Goal: Information Seeking & Learning: Learn about a topic

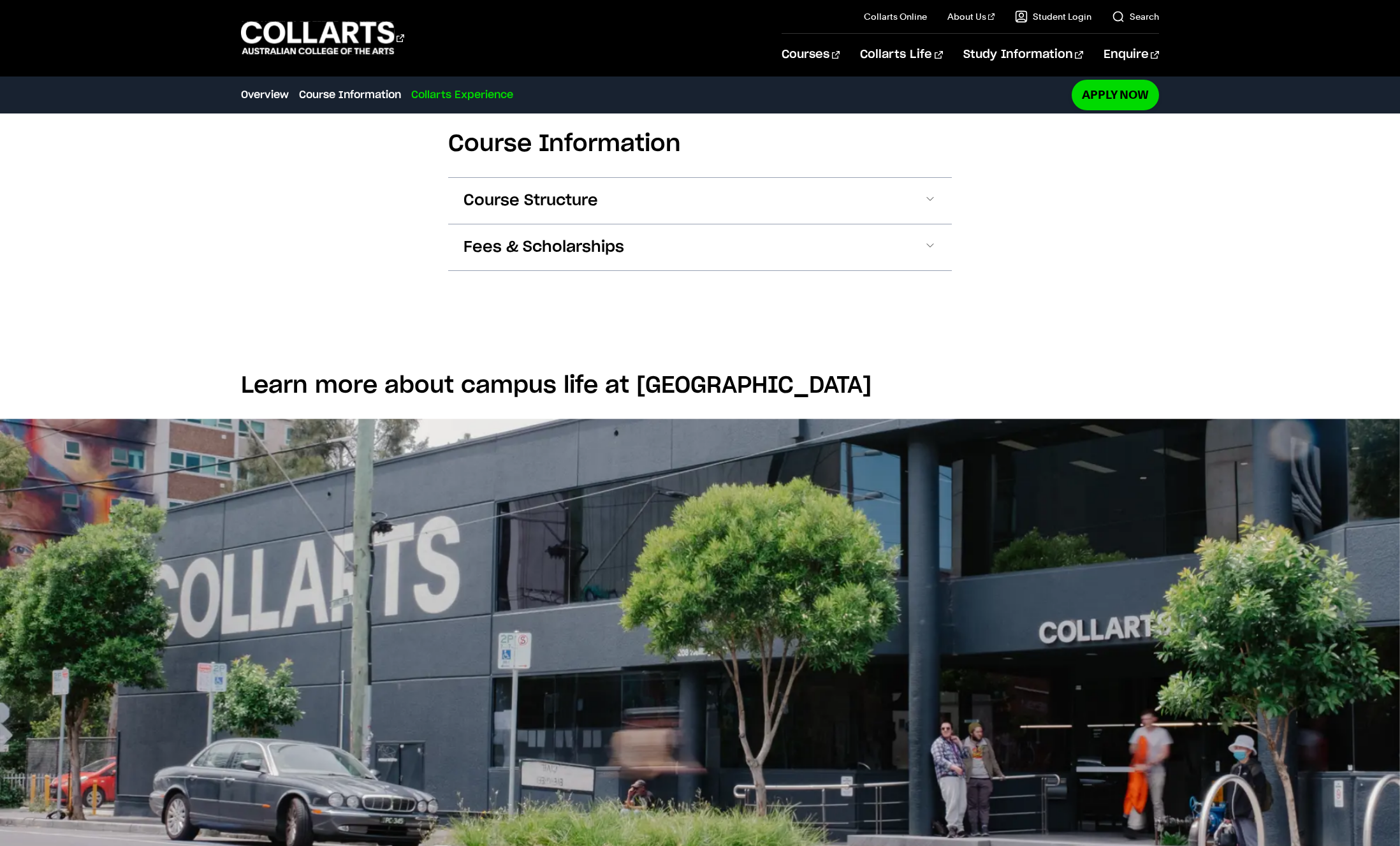
scroll to position [613, 0]
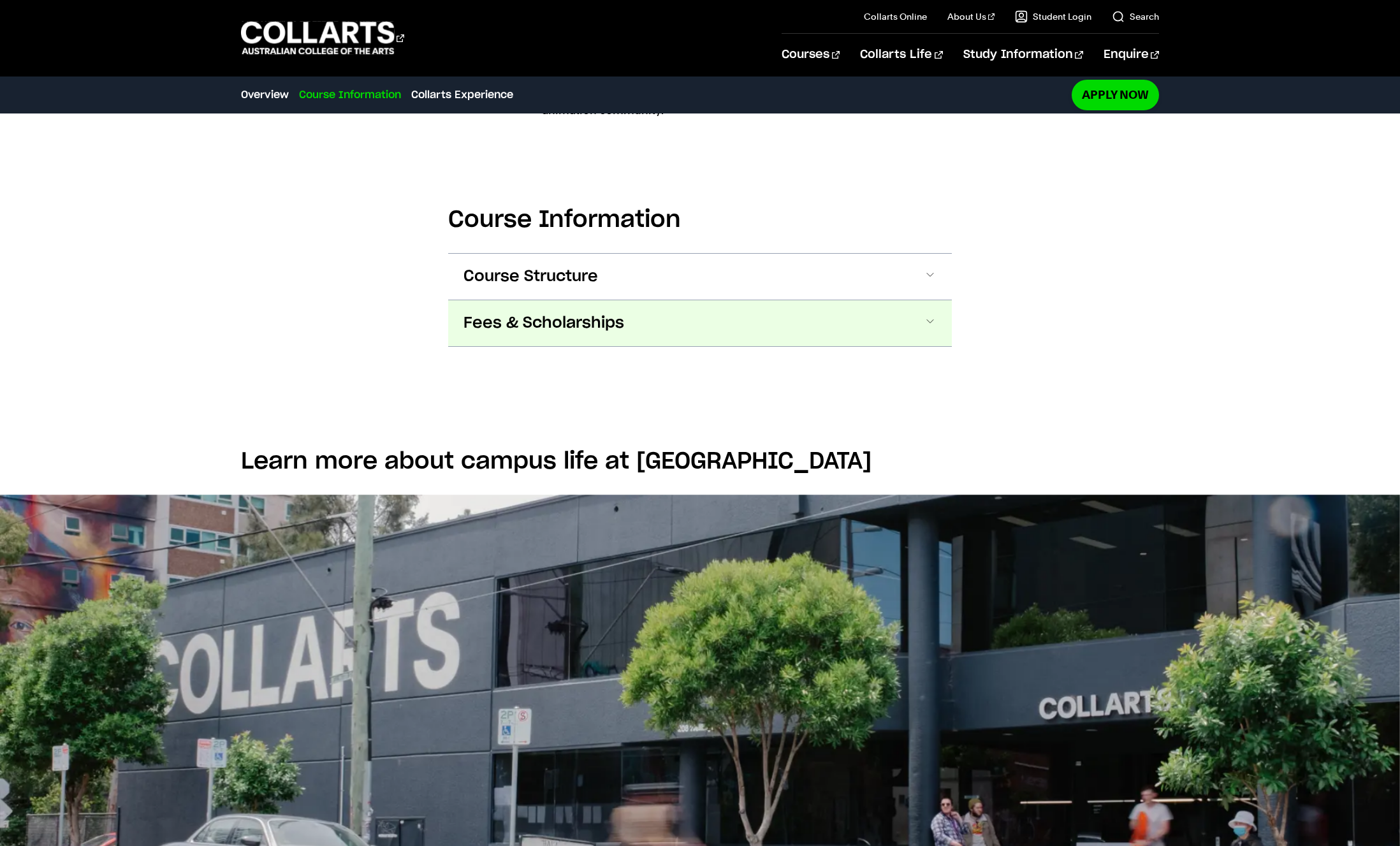
click at [551, 318] on span "Fees & Scholarships" at bounding box center [544, 323] width 161 height 20
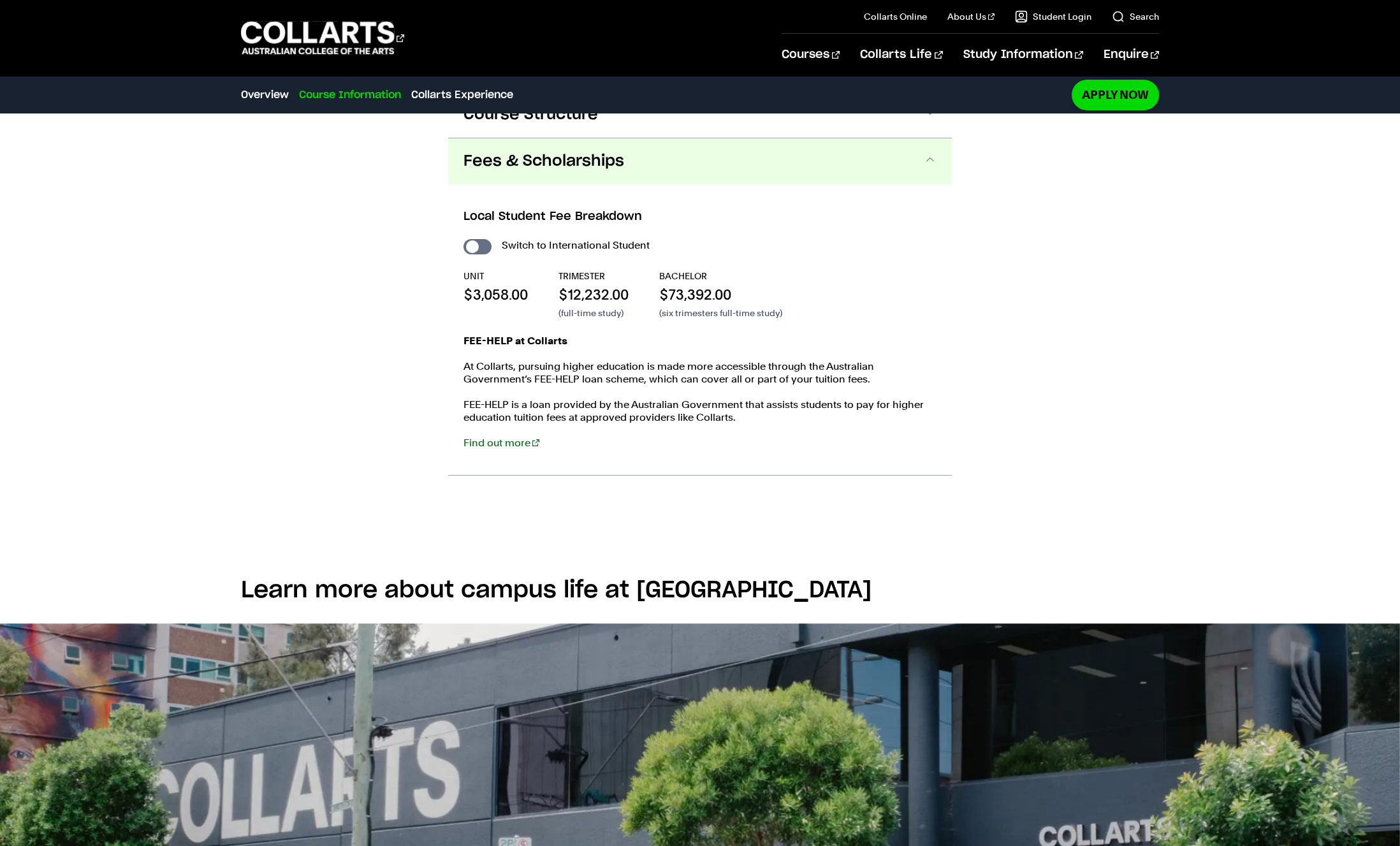
scroll to position [800, 0]
